Goal: Task Accomplishment & Management: Complete application form

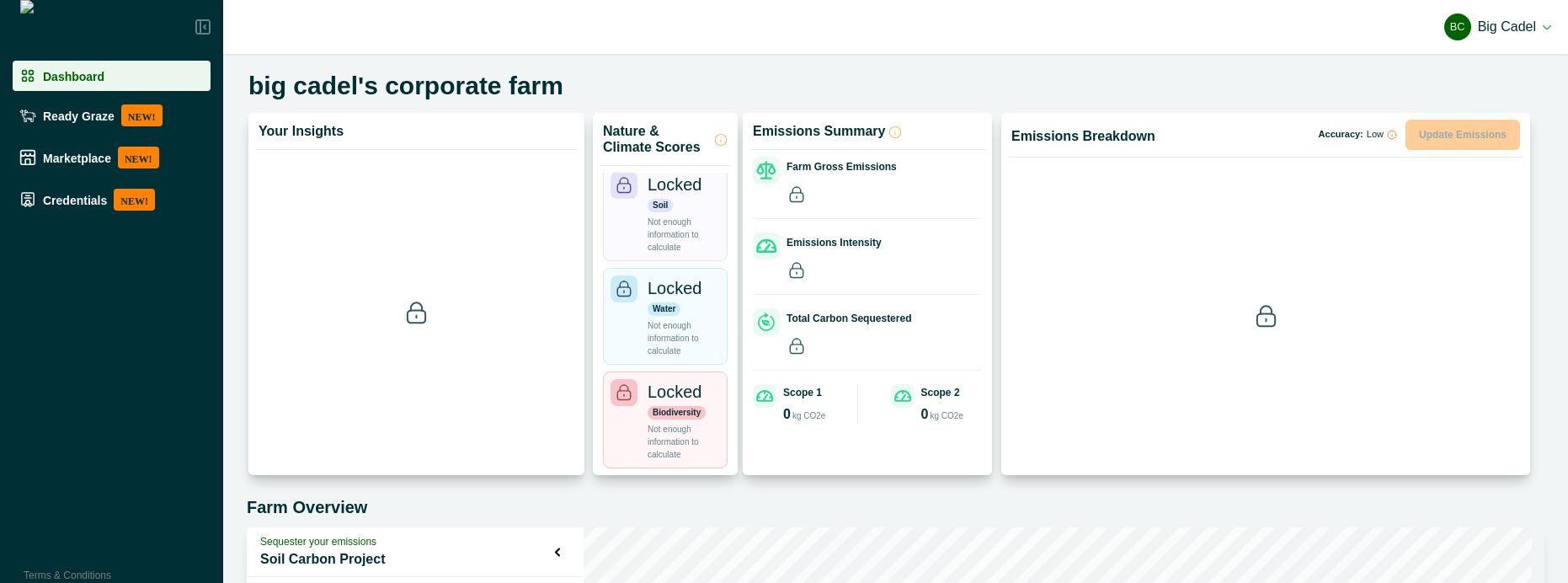
scroll to position [414, 0]
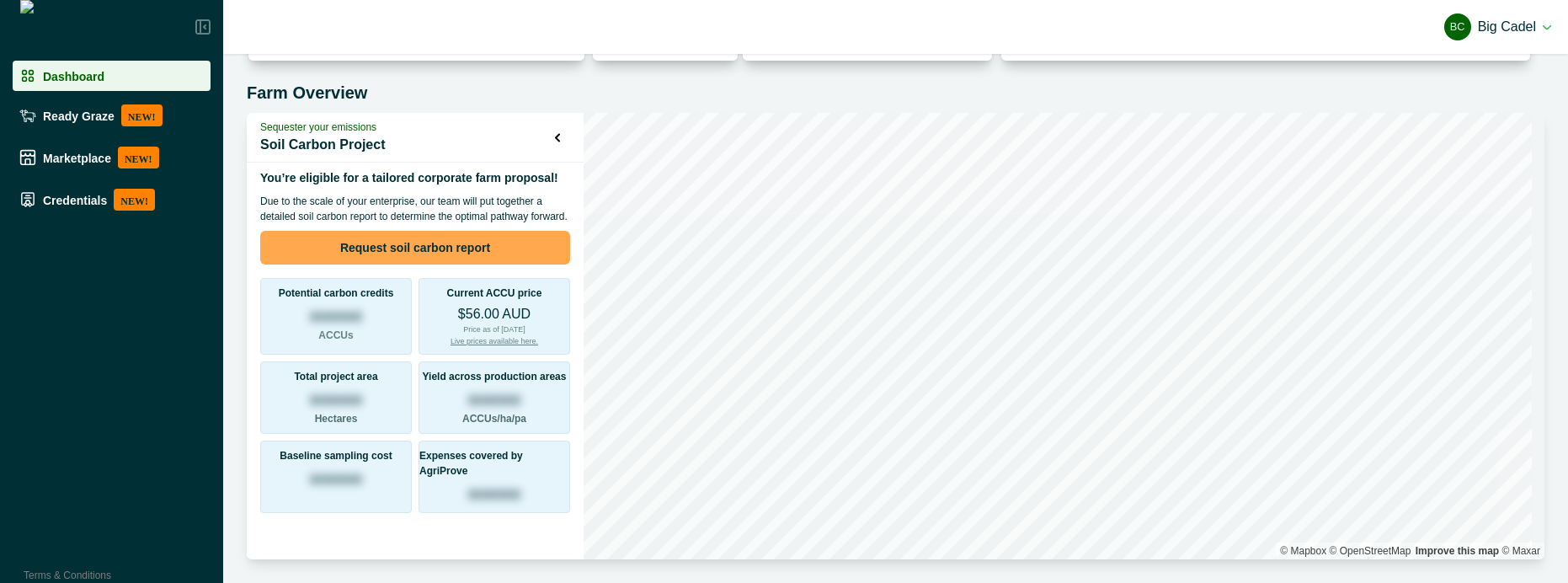
click at [452, 240] on button "Request soil carbon report" at bounding box center [415, 247] width 310 height 34
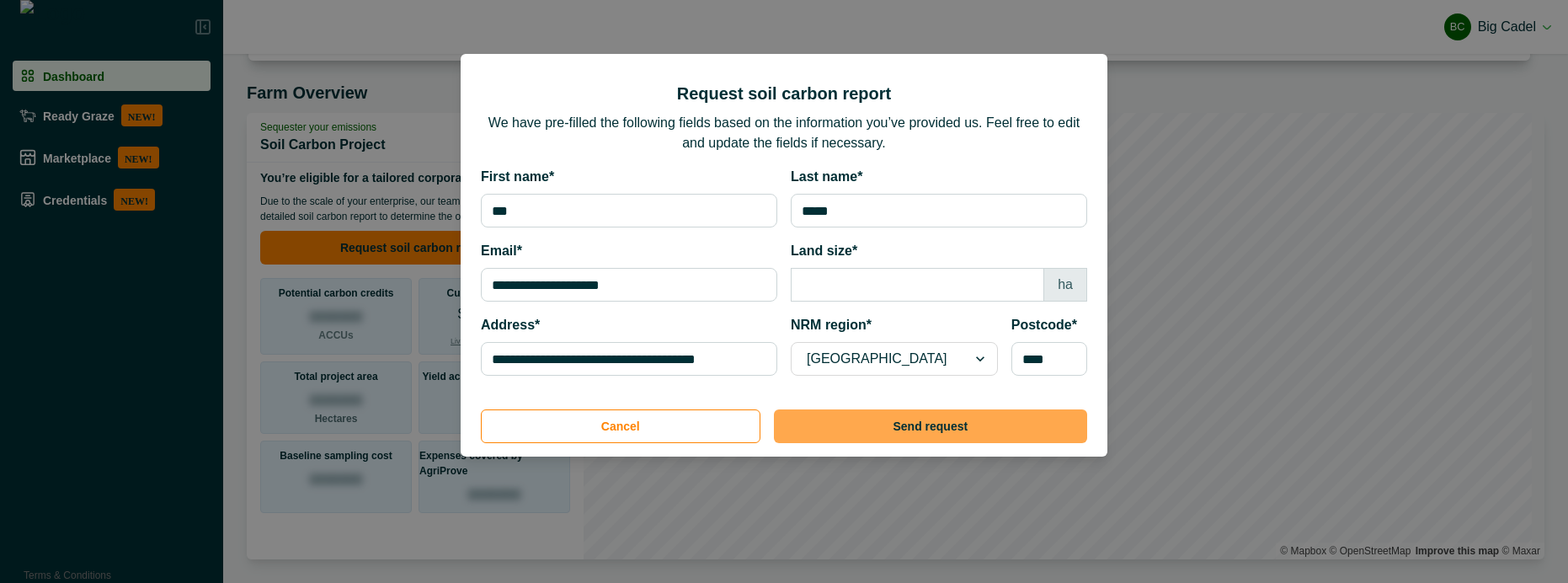
click at [927, 422] on button "Send request" at bounding box center [930, 426] width 313 height 34
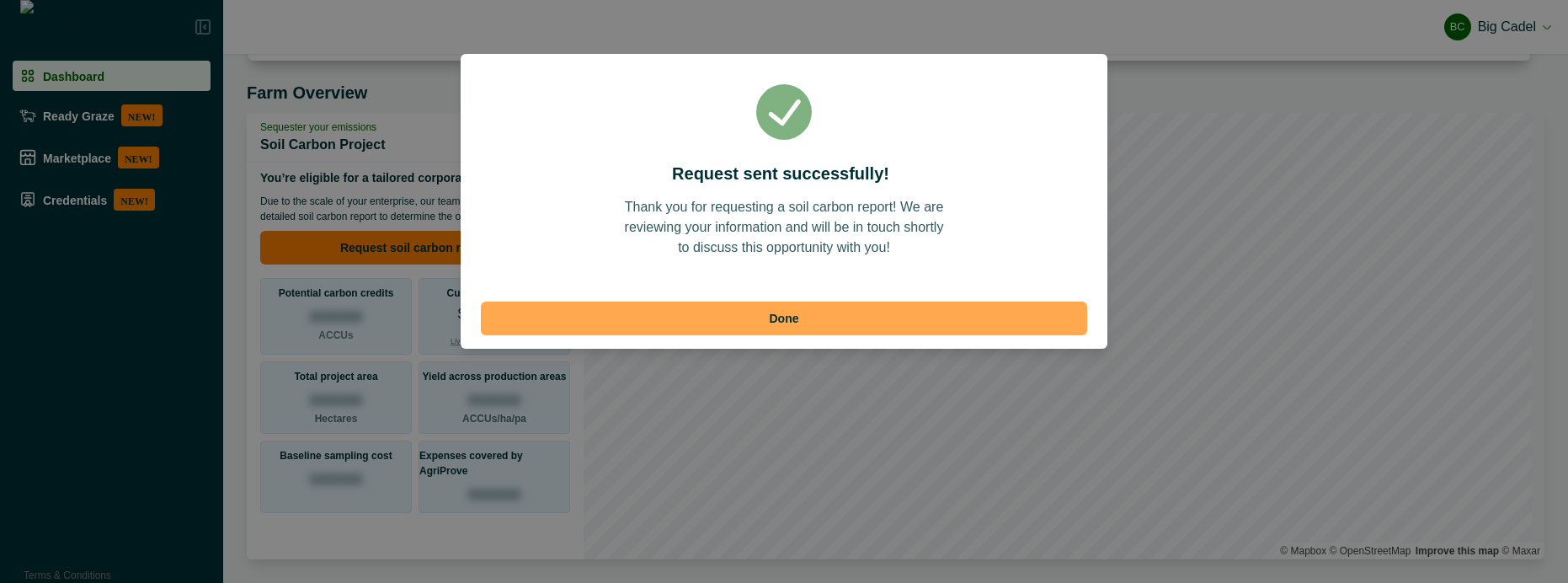
click at [789, 326] on button "Done" at bounding box center [784, 318] width 606 height 34
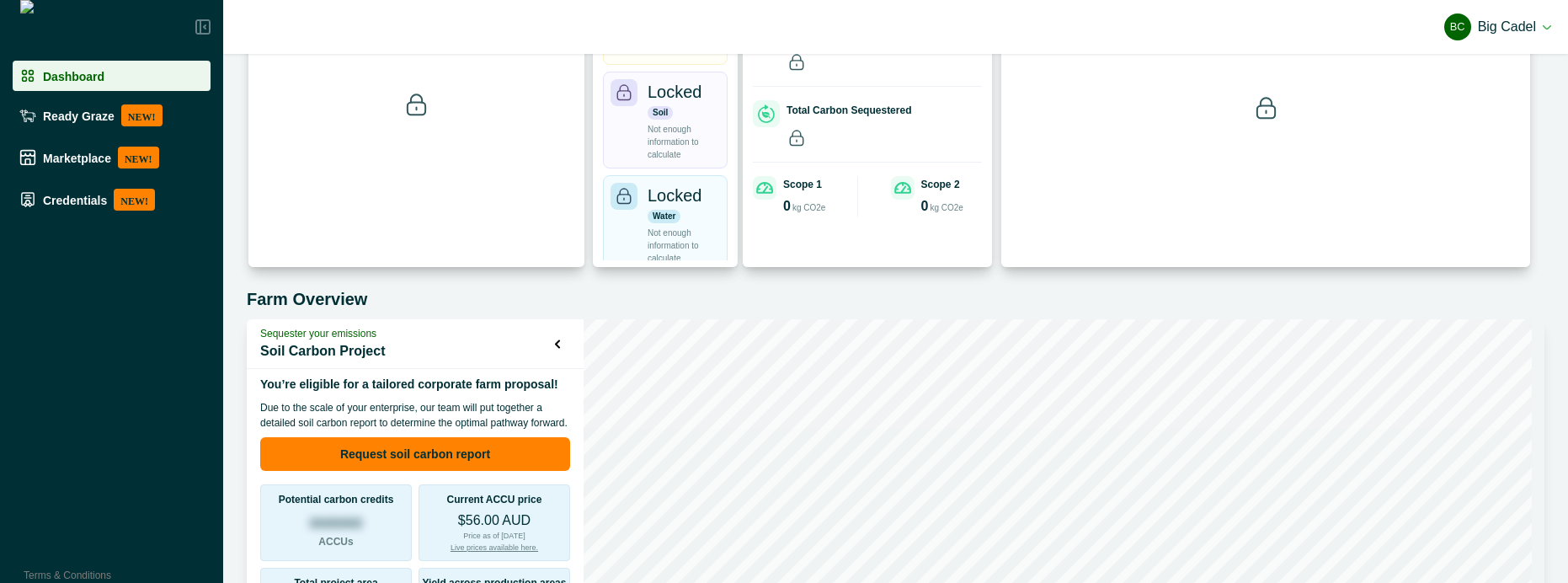
scroll to position [414, 0]
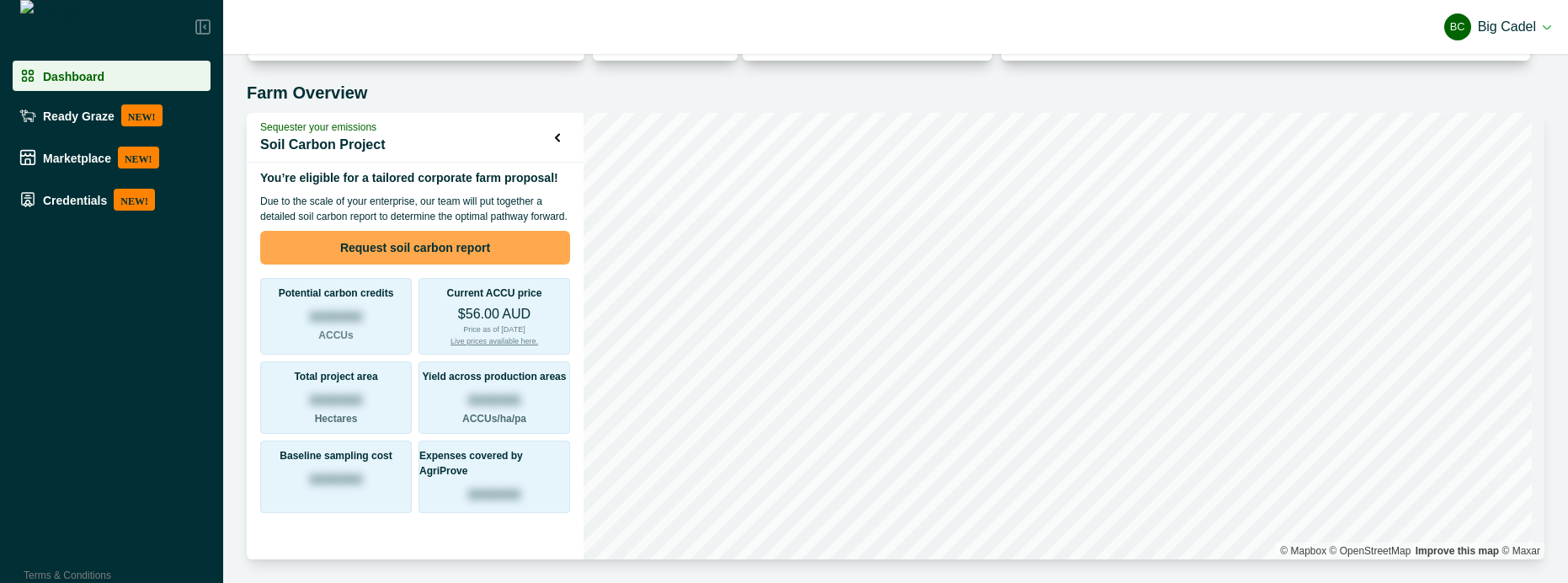
click at [432, 247] on button "Request soil carbon report" at bounding box center [415, 247] width 310 height 34
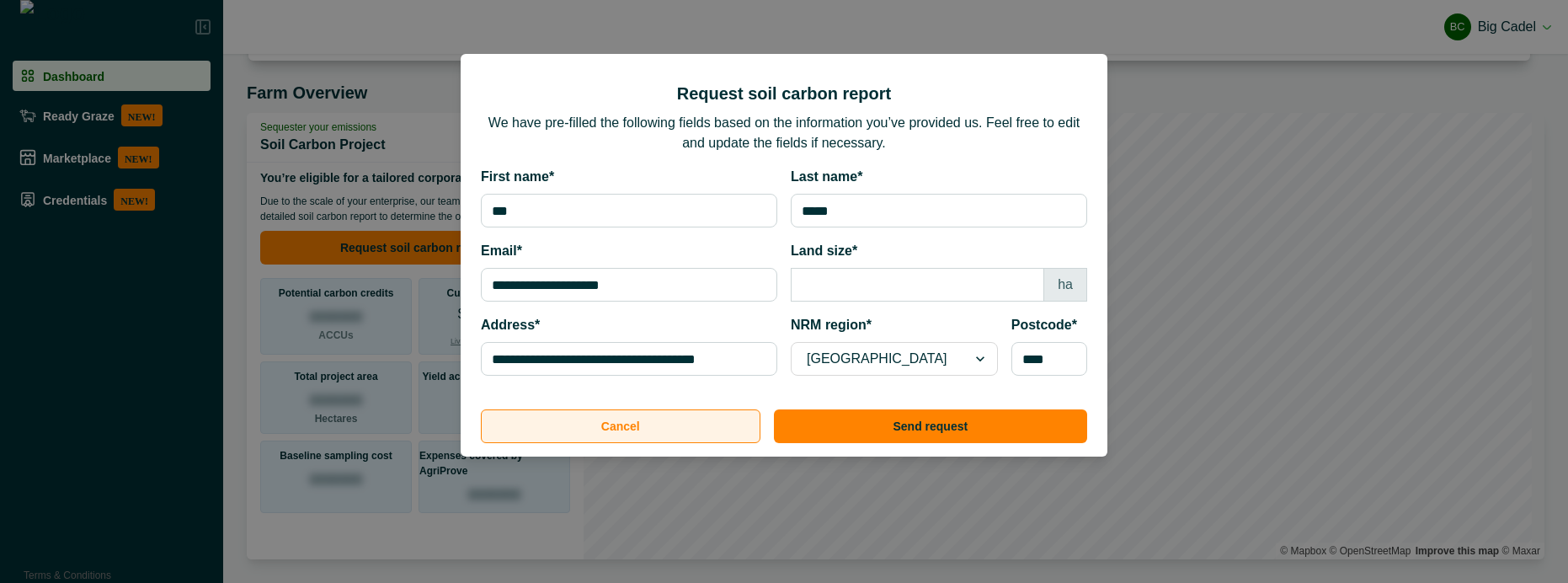
click at [642, 435] on button "Cancel" at bounding box center [621, 426] width 279 height 34
